Goal: Information Seeking & Learning: Learn about a topic

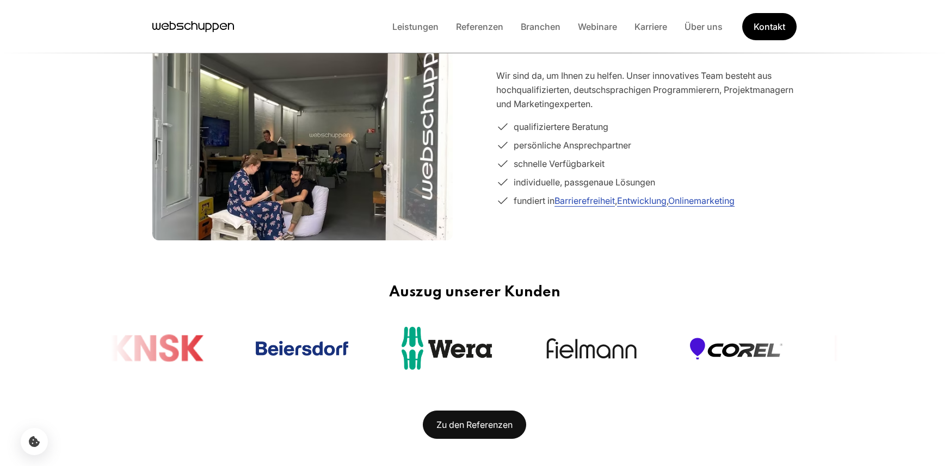
scroll to position [381, 0]
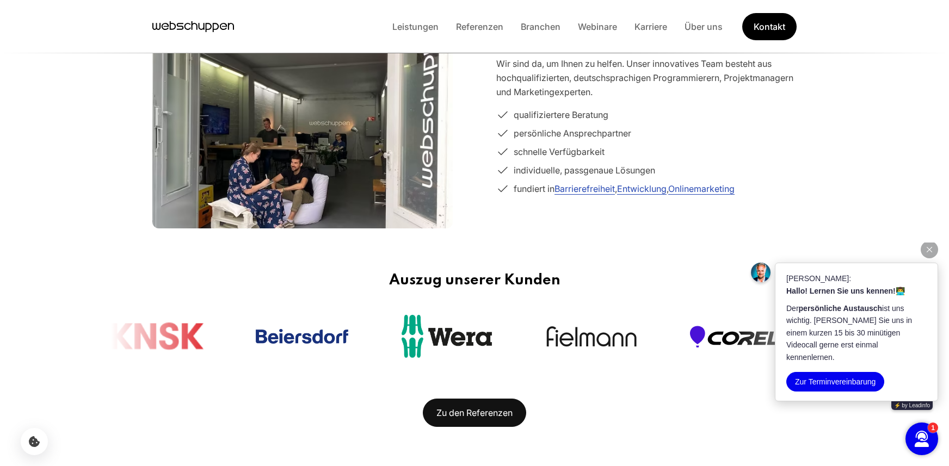
click at [927, 252] on icon "button" at bounding box center [928, 249] width 5 height 5
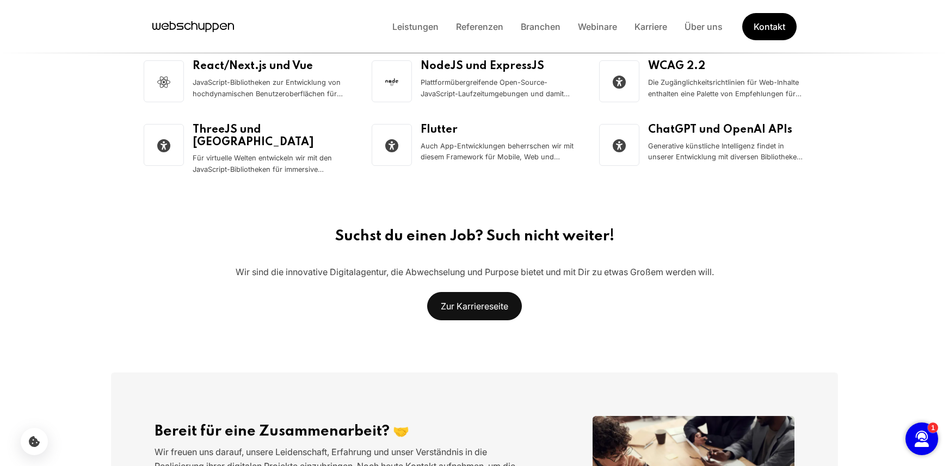
scroll to position [1741, 0]
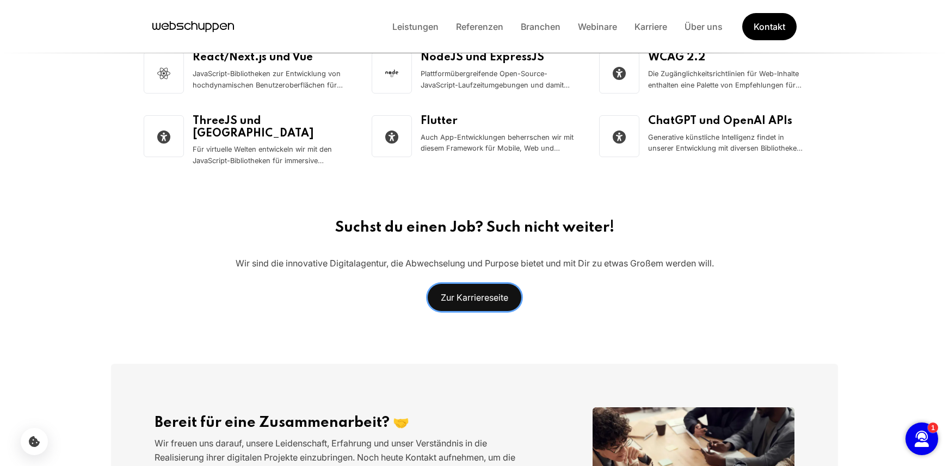
click at [473, 287] on link "Zur Karriereseite" at bounding box center [474, 297] width 95 height 28
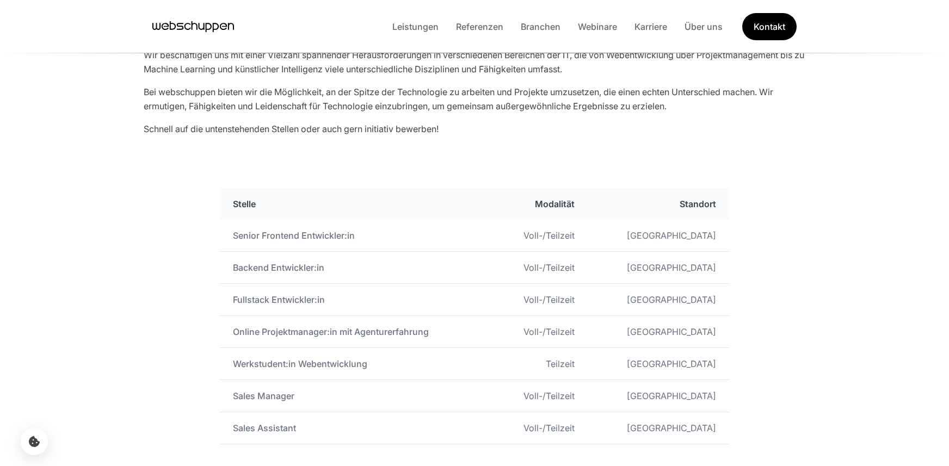
scroll to position [544, 0]
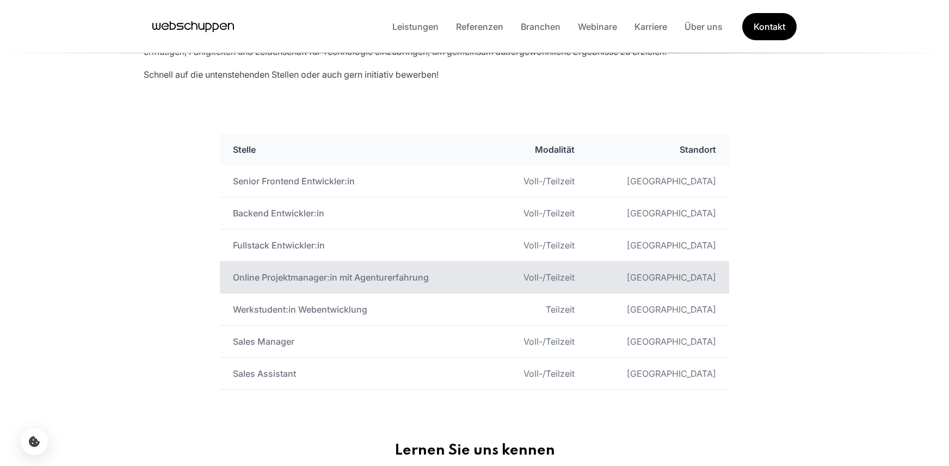
click at [307, 280] on td "Online Projektmanager:in mit Agenturerfahrung" at bounding box center [356, 278] width 273 height 32
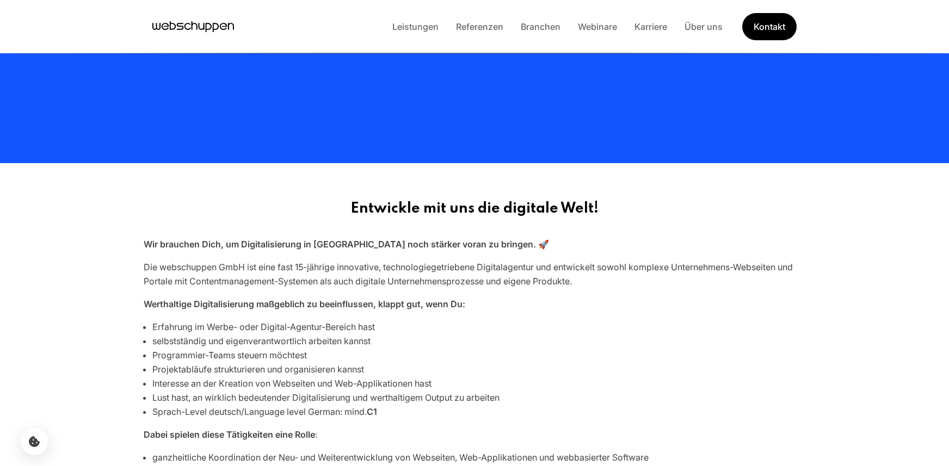
scroll to position [272, 0]
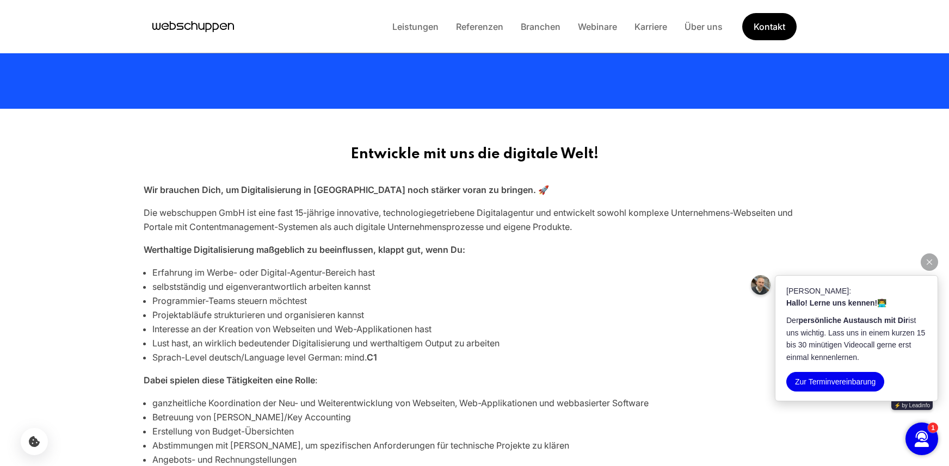
click at [927, 260] on icon "button" at bounding box center [928, 261] width 5 height 5
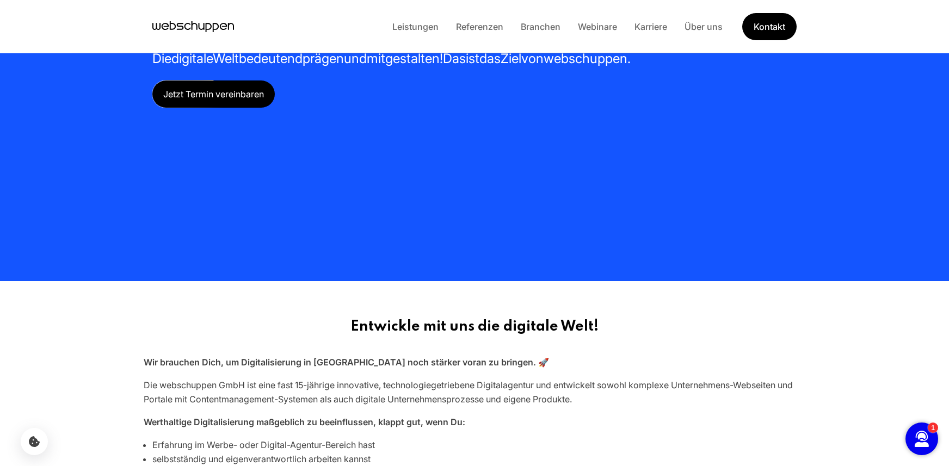
scroll to position [0, 0]
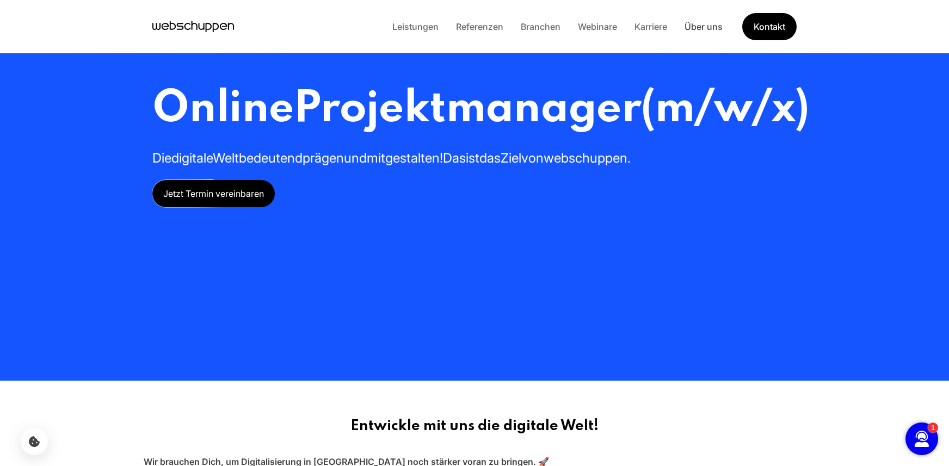
click at [698, 26] on link "Über uns" at bounding box center [703, 26] width 55 height 11
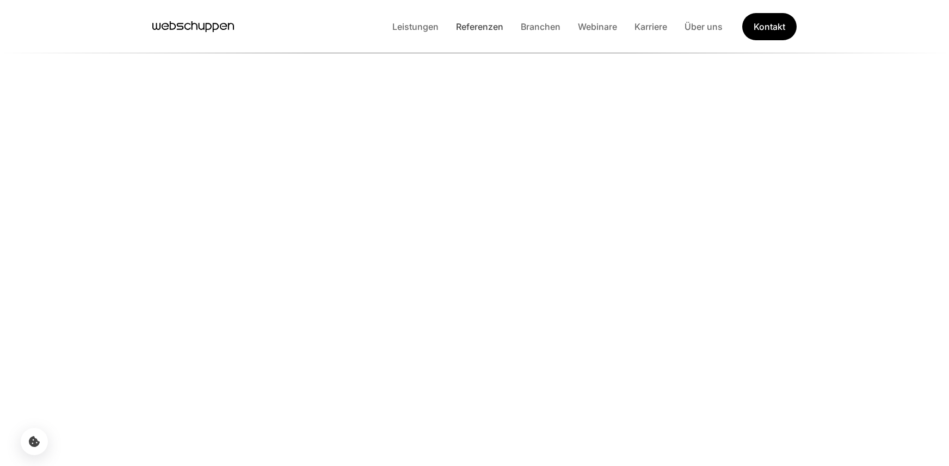
click at [465, 24] on link "Referenzen" at bounding box center [479, 26] width 65 height 11
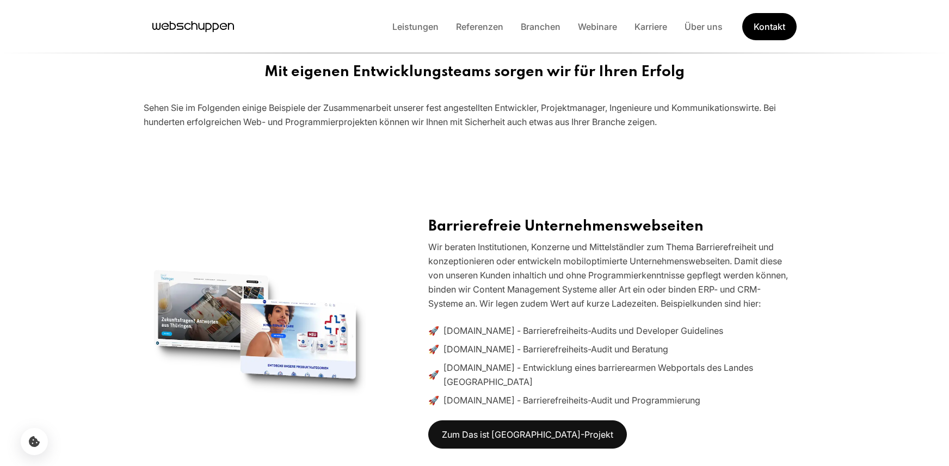
scroll to position [381, 0]
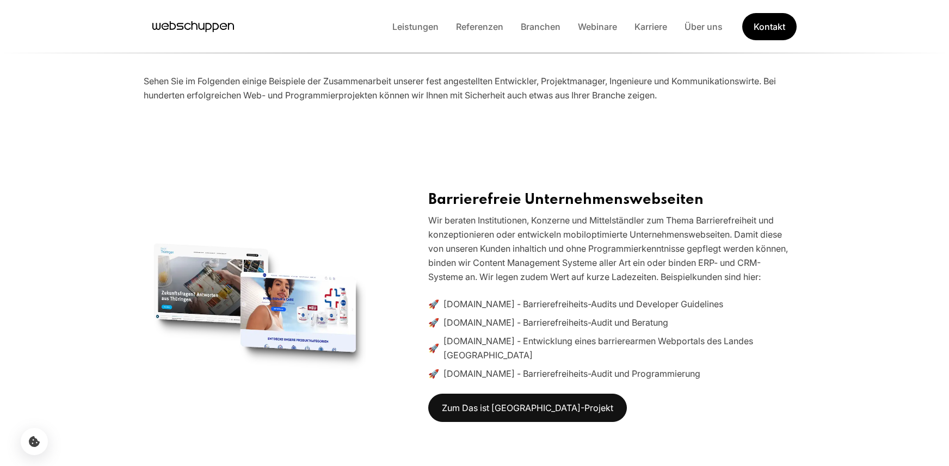
click at [327, 304] on img at bounding box center [255, 307] width 222 height 166
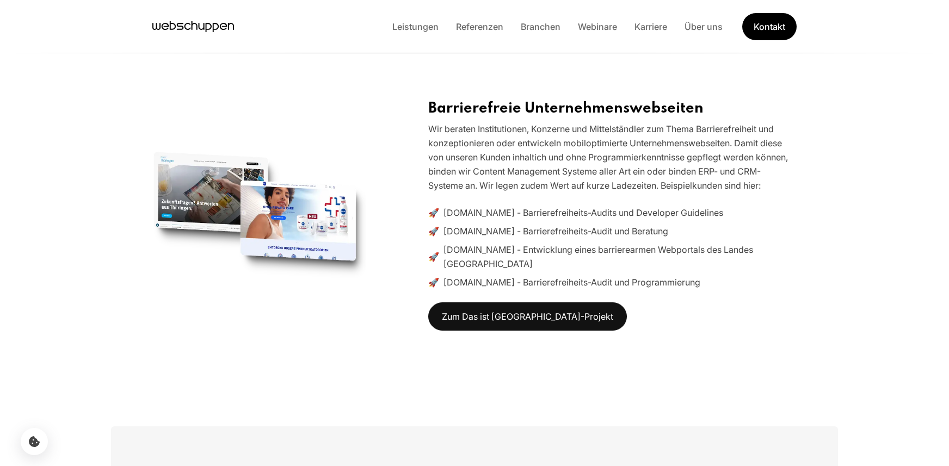
scroll to position [490, 0]
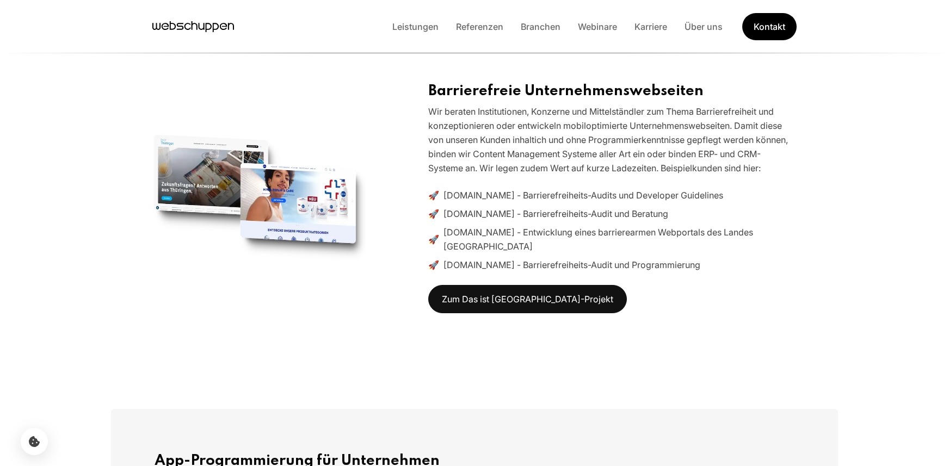
click at [461, 213] on span "SAGA.de - Barrierefreiheits-Audit und Beratung" at bounding box center [555, 214] width 225 height 14
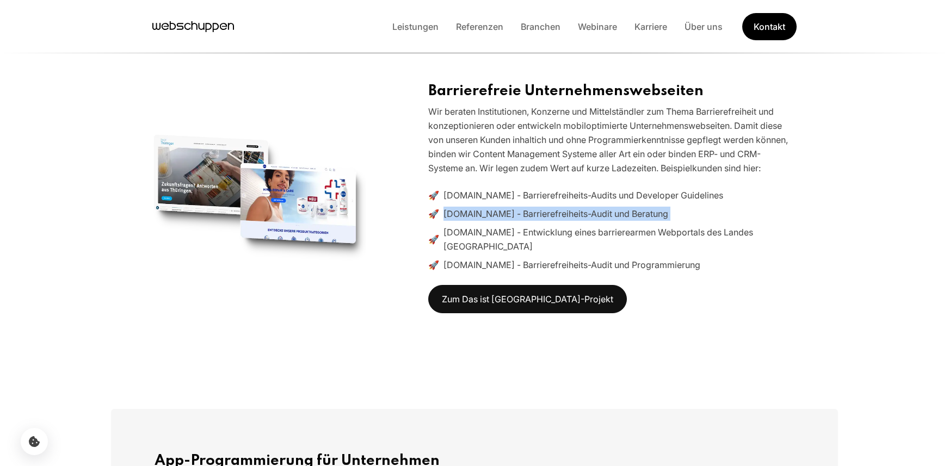
click at [461, 213] on span "SAGA.de - Barrierefreiheits-Audit und Beratung" at bounding box center [555, 214] width 225 height 14
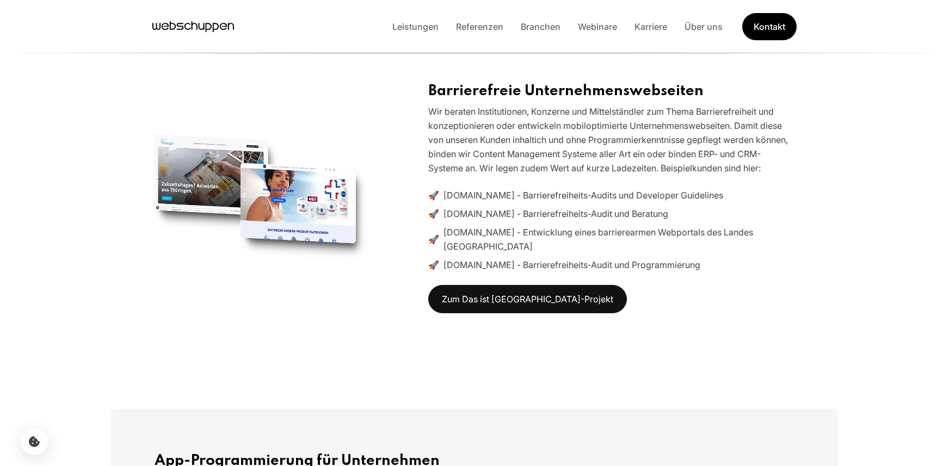
click at [382, 283] on div "Barrierefreie Unternehmenswebseiten Wir beraten Institutionen, Konzerne und Mit…" at bounding box center [474, 198] width 657 height 231
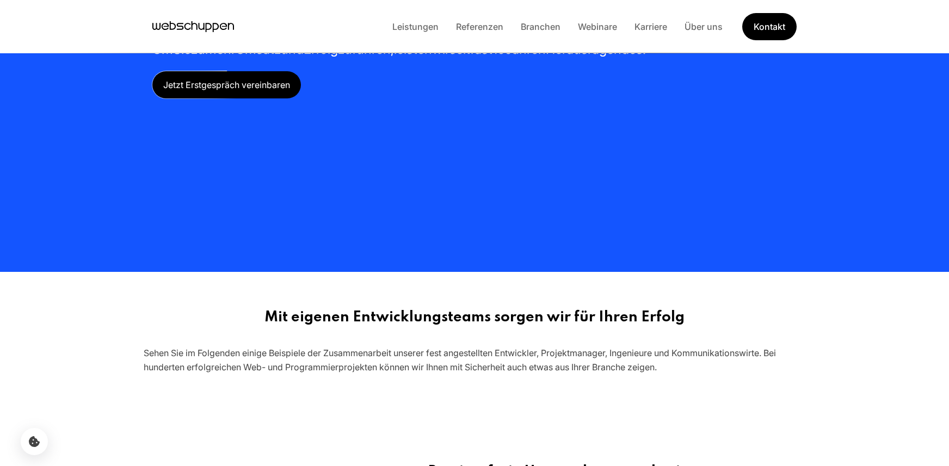
scroll to position [0, 0]
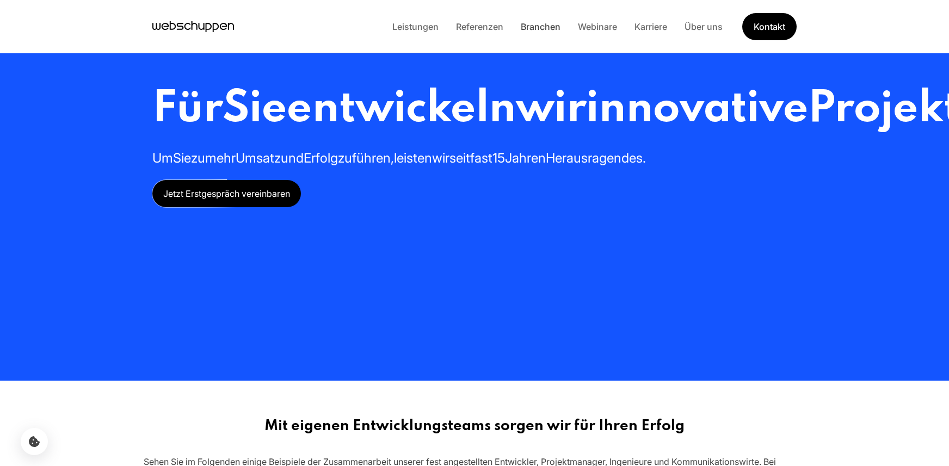
click at [548, 27] on link "Branchen" at bounding box center [540, 26] width 57 height 11
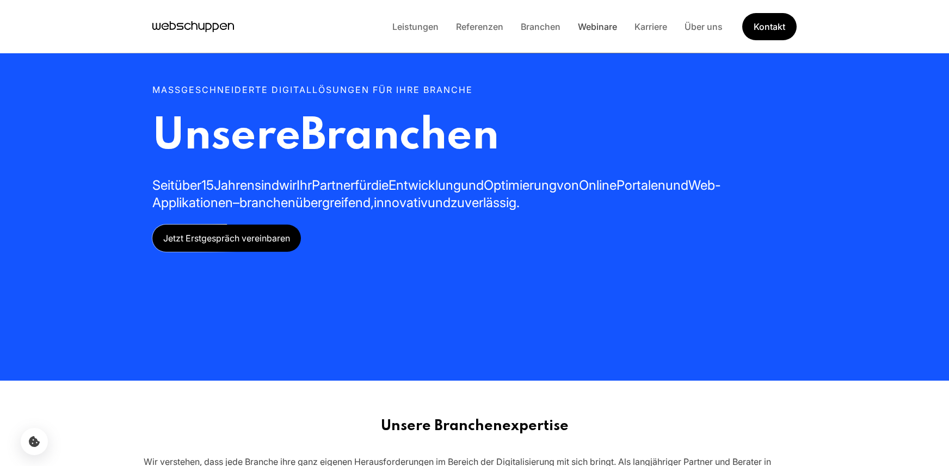
click at [601, 27] on link "Webinare" at bounding box center [597, 26] width 57 height 11
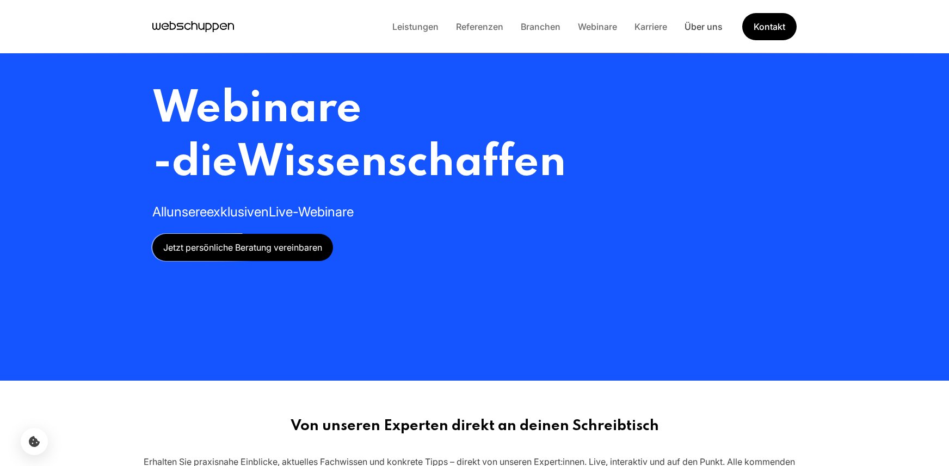
click at [700, 24] on link "Über uns" at bounding box center [703, 26] width 55 height 11
